Goal: Task Accomplishment & Management: Use online tool/utility

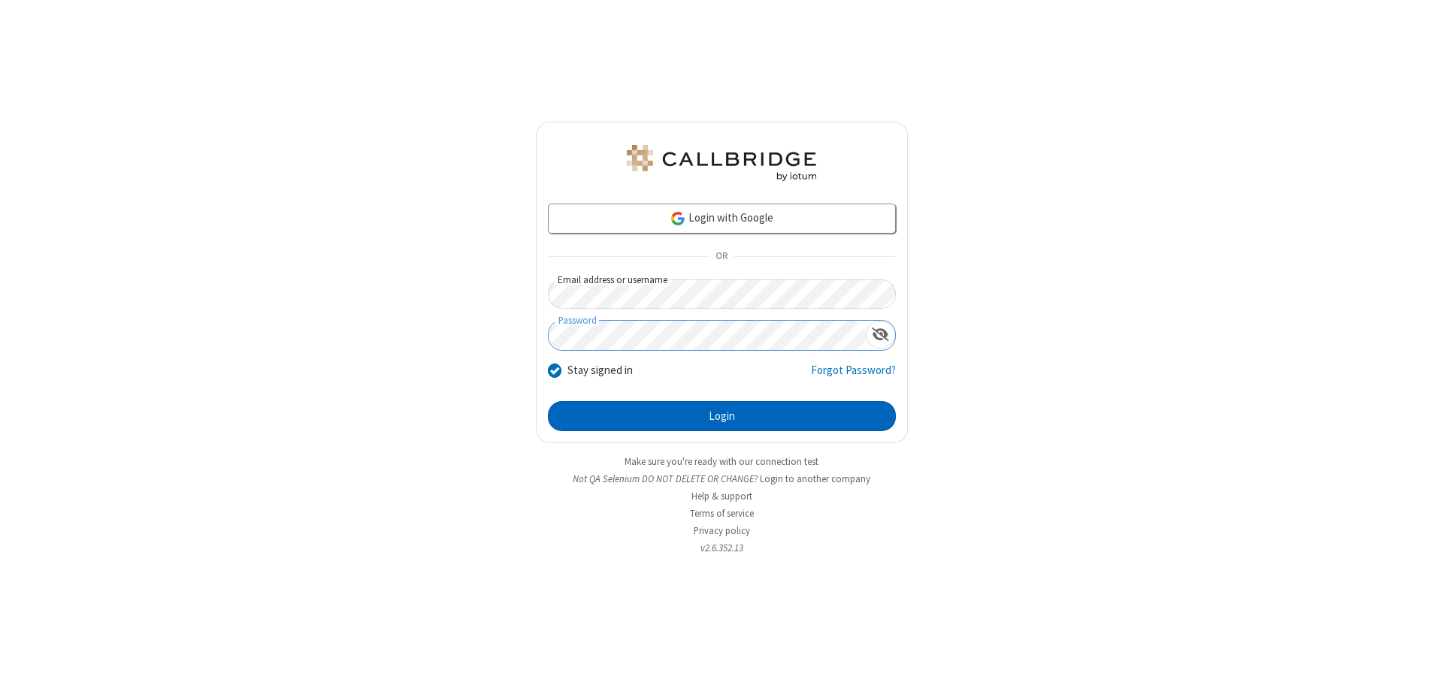
click at [721, 416] on button "Login" at bounding box center [722, 416] width 348 height 30
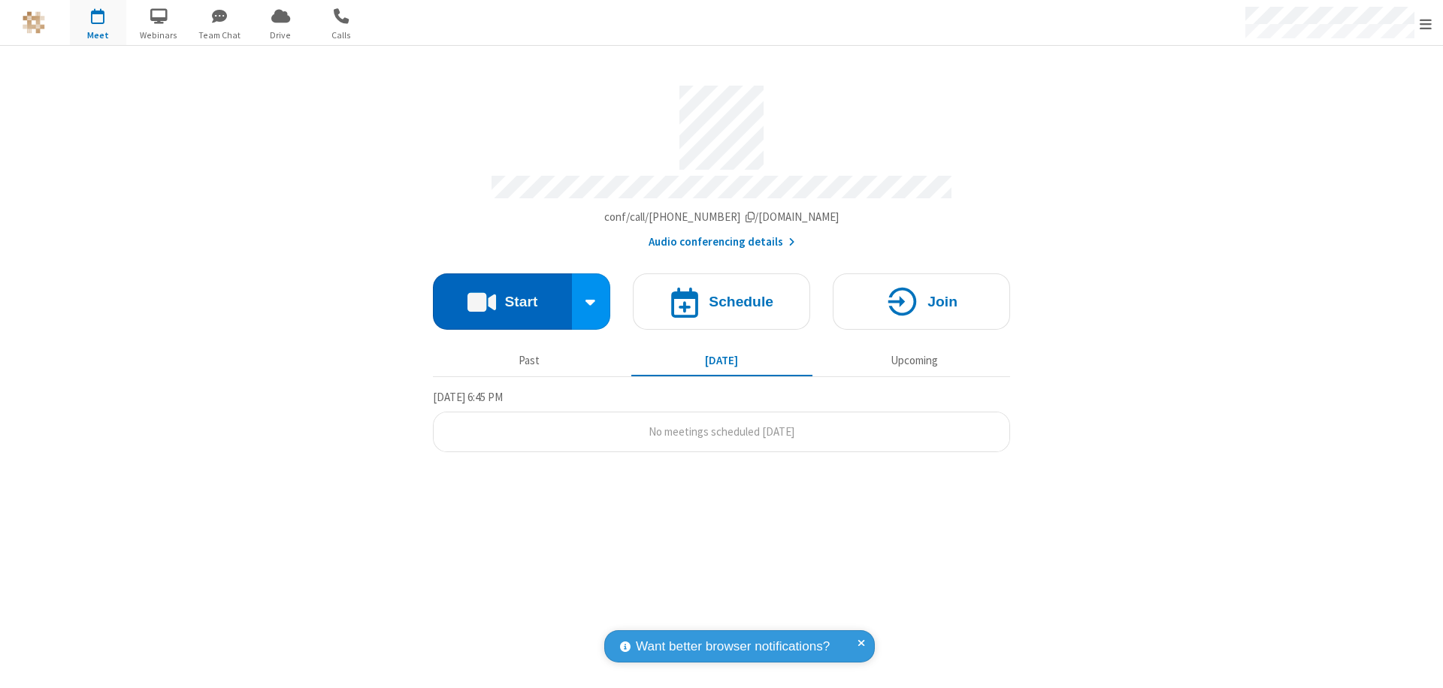
click at [502, 295] on button "Start" at bounding box center [502, 302] width 139 height 56
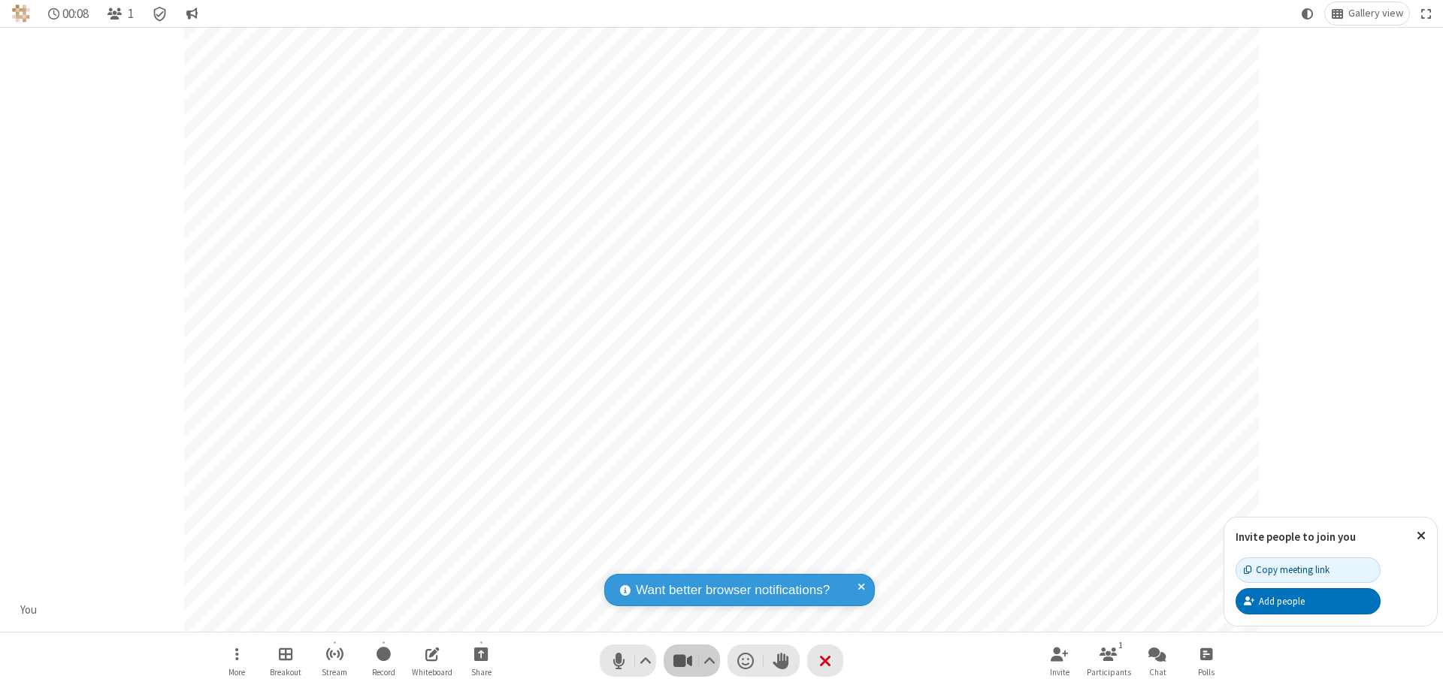
click at [682, 661] on span "Stop video (⌘+Shift+V)" at bounding box center [682, 661] width 23 height 22
click at [682, 661] on span "Start video (⌘+Shift+V)" at bounding box center [682, 661] width 23 height 22
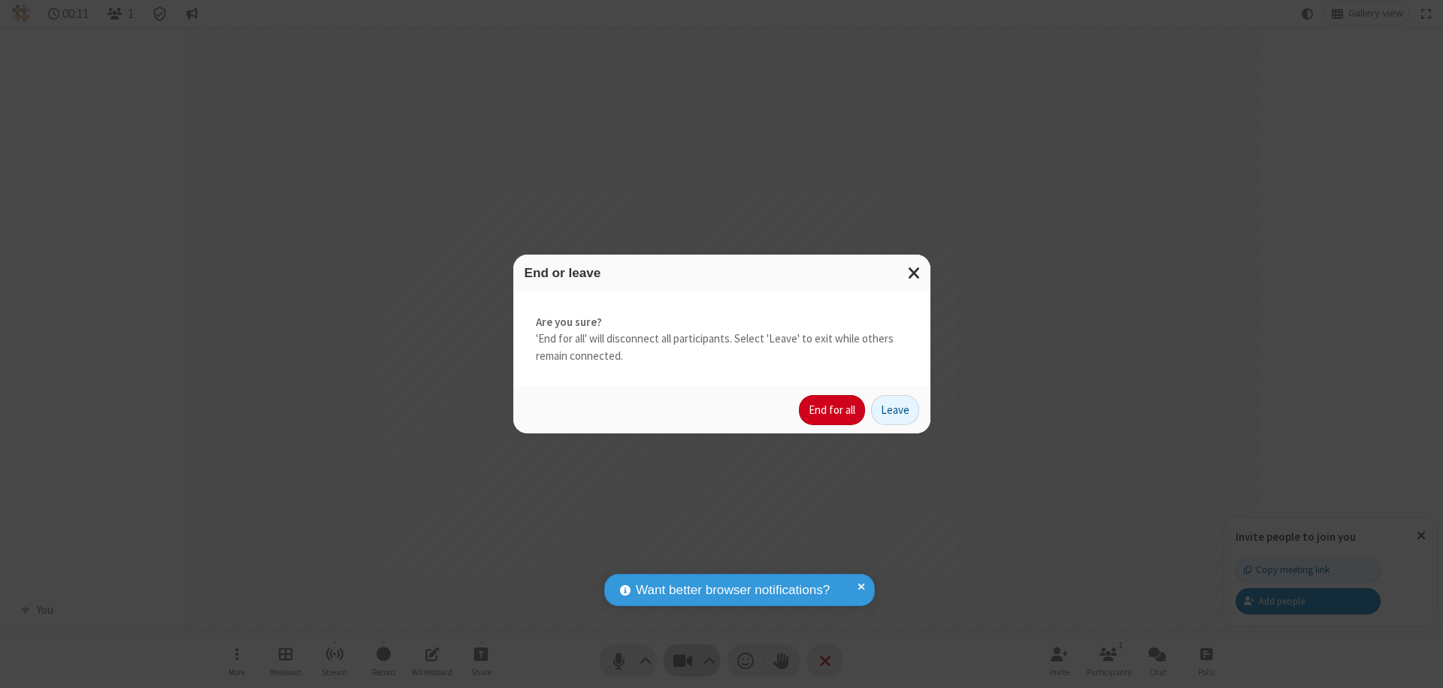
click at [833, 410] on button "End for all" at bounding box center [832, 410] width 66 height 30
